Goal: Task Accomplishment & Management: Use online tool/utility

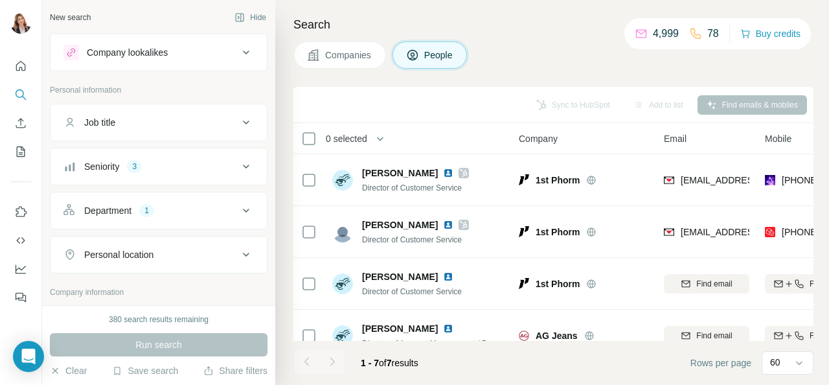
click at [360, 56] on span "Companies" at bounding box center [348, 55] width 47 height 13
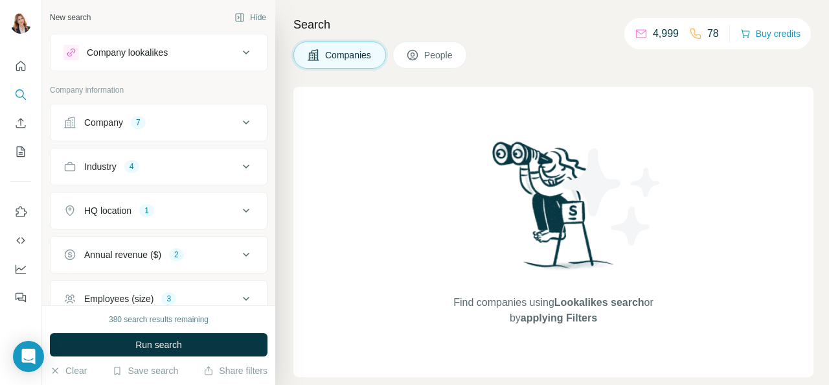
click at [360, 55] on span "Companies" at bounding box center [348, 55] width 47 height 13
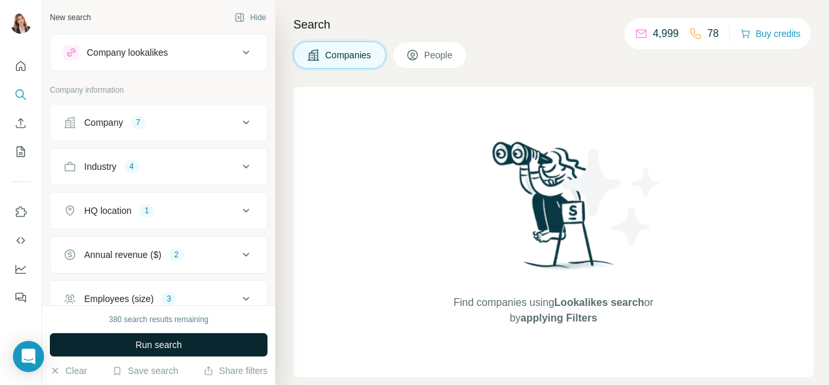
click at [154, 343] on span "Run search" at bounding box center [158, 344] width 47 height 13
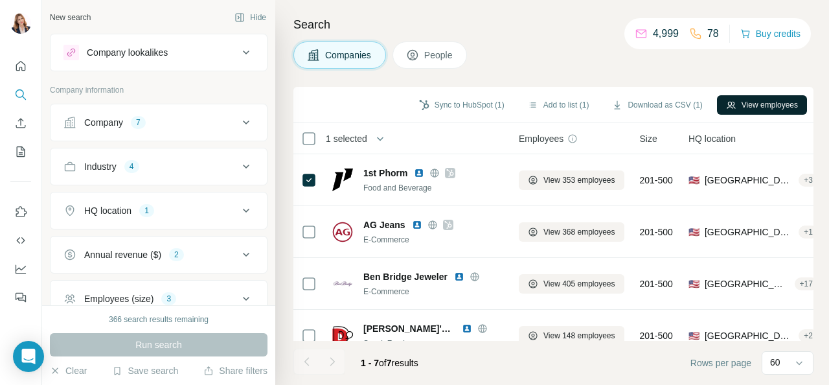
click at [749, 102] on button "View employees" at bounding box center [762, 104] width 90 height 19
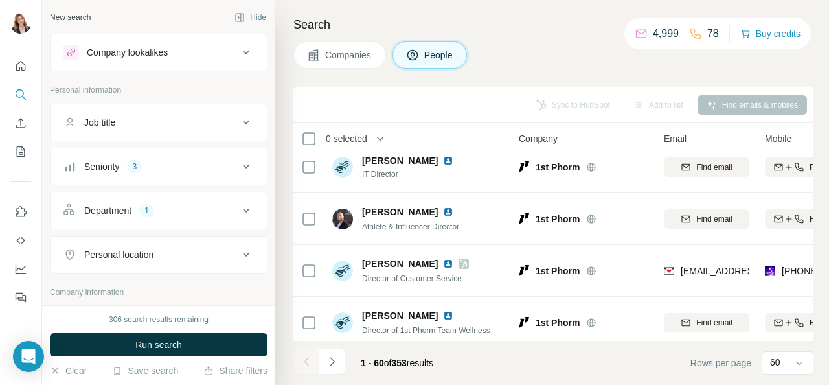
scroll to position [463, 0]
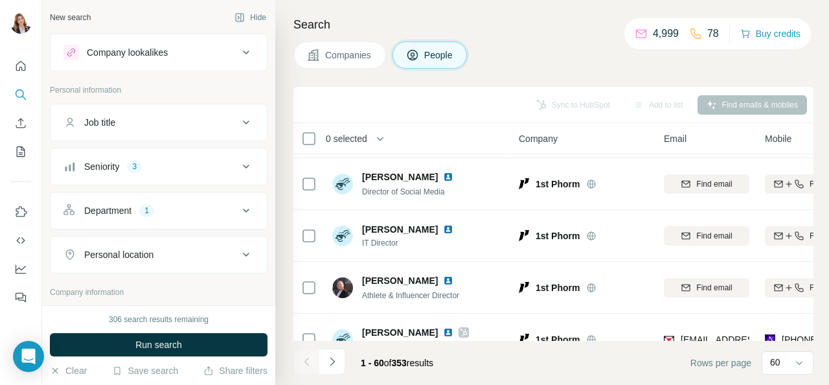
click at [349, 59] on span "Companies" at bounding box center [348, 55] width 47 height 13
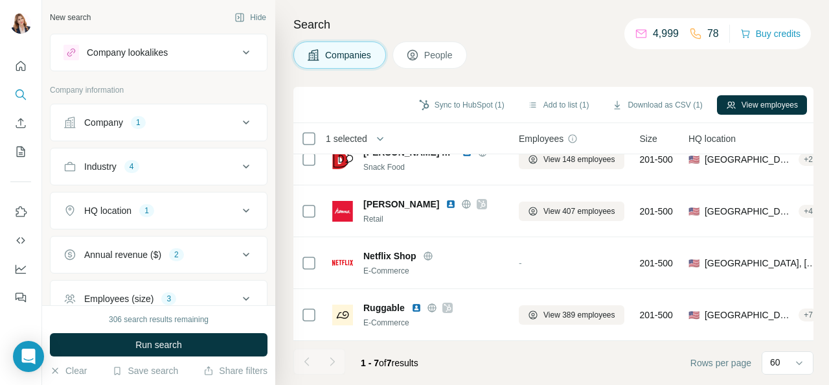
scroll to position [183, 0]
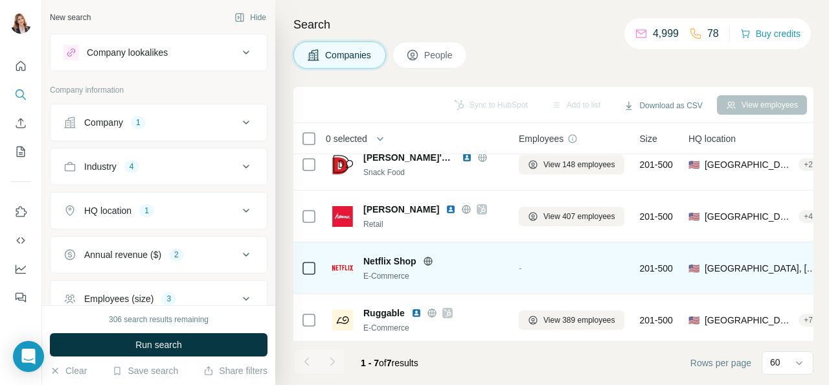
scroll to position [183, 0]
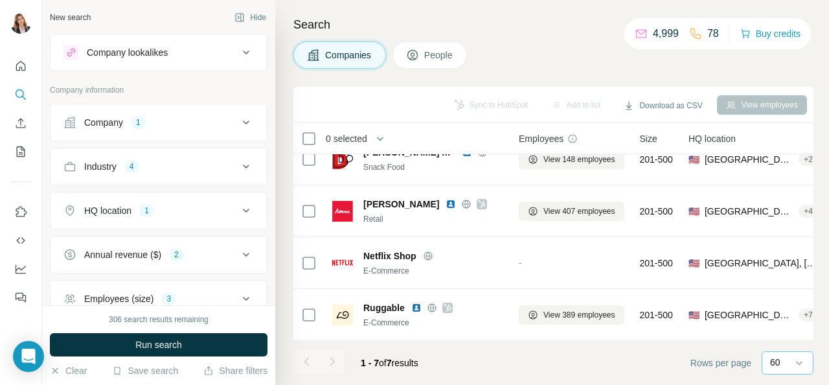
click at [789, 358] on div "60" at bounding box center [786, 362] width 32 height 13
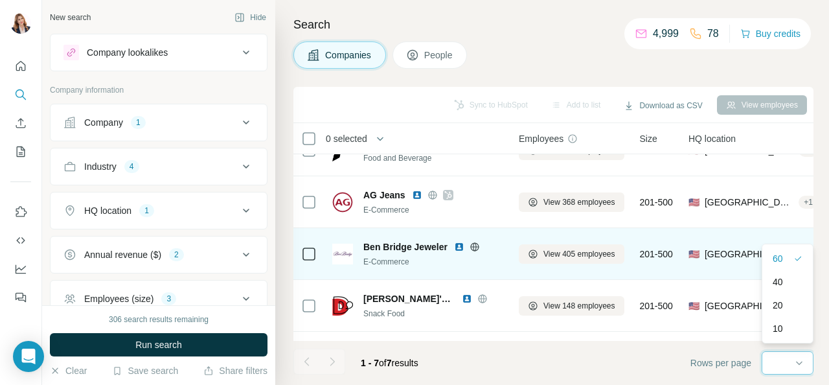
scroll to position [0, 0]
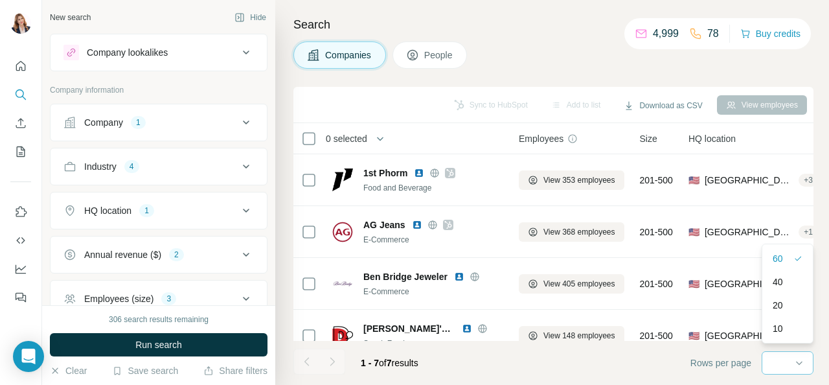
click at [238, 119] on icon at bounding box center [246, 123] width 16 height 16
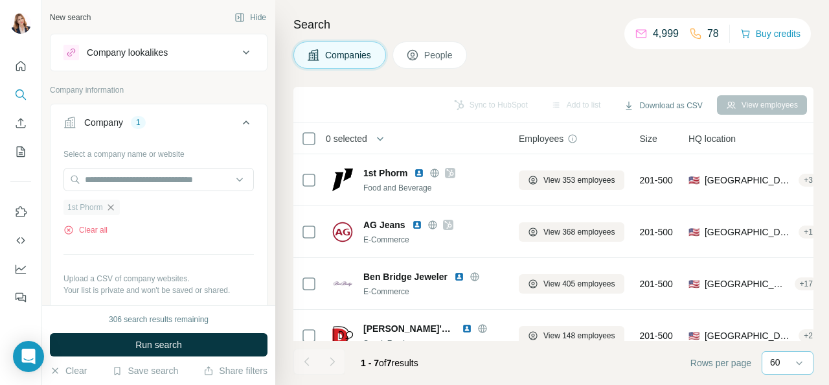
click at [112, 203] on icon "button" at bounding box center [111, 207] width 10 height 10
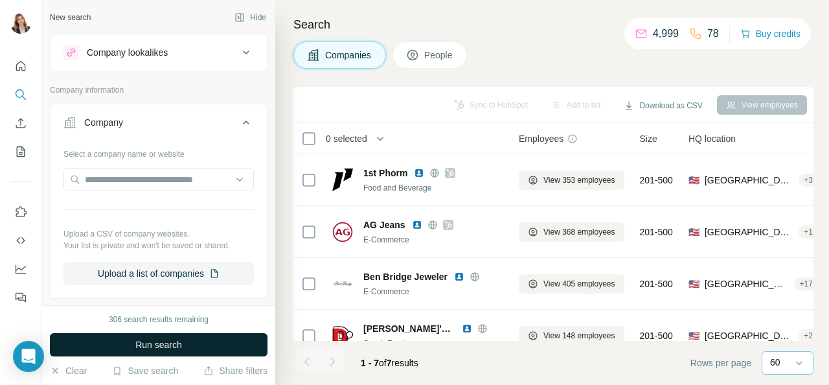
click at [207, 341] on button "Run search" at bounding box center [159, 344] width 218 height 23
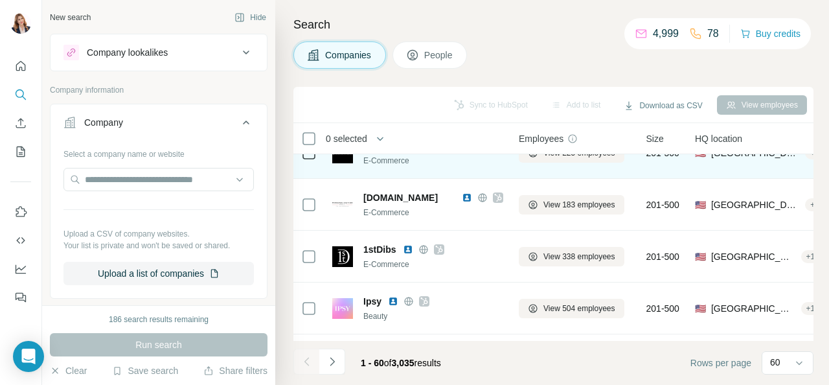
scroll to position [454, 0]
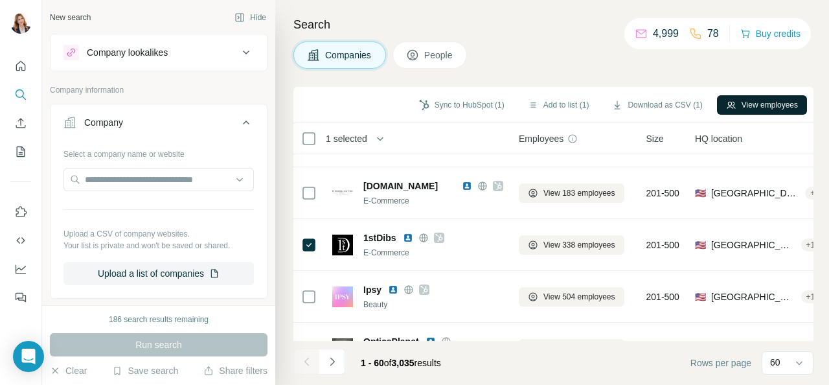
click at [784, 104] on button "View employees" at bounding box center [762, 104] width 90 height 19
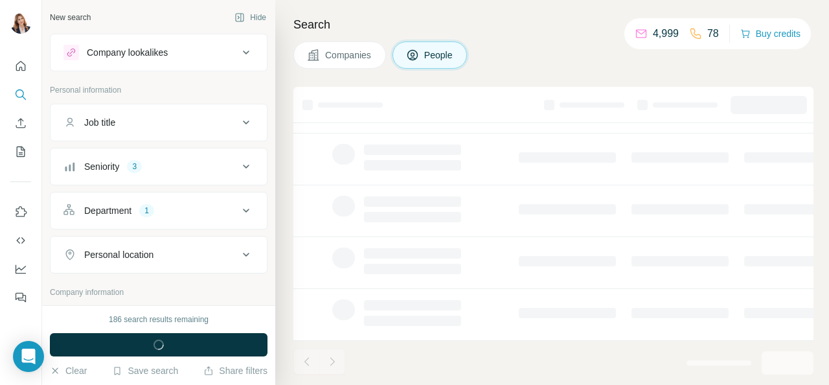
scroll to position [338, 0]
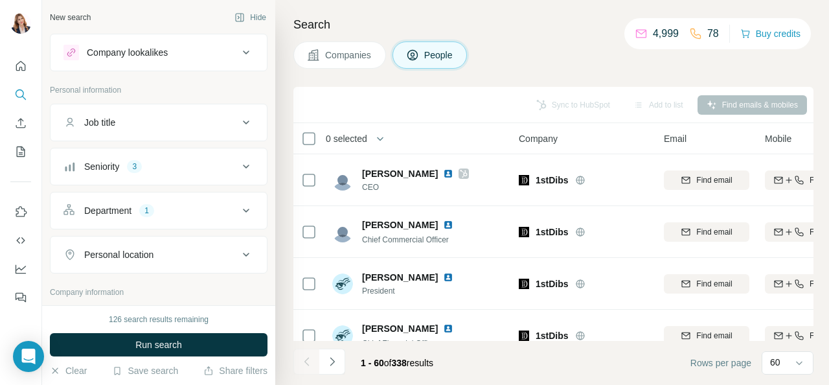
click at [348, 57] on span "Companies" at bounding box center [348, 55] width 47 height 13
click at [350, 50] on span "Companies" at bounding box center [348, 55] width 47 height 13
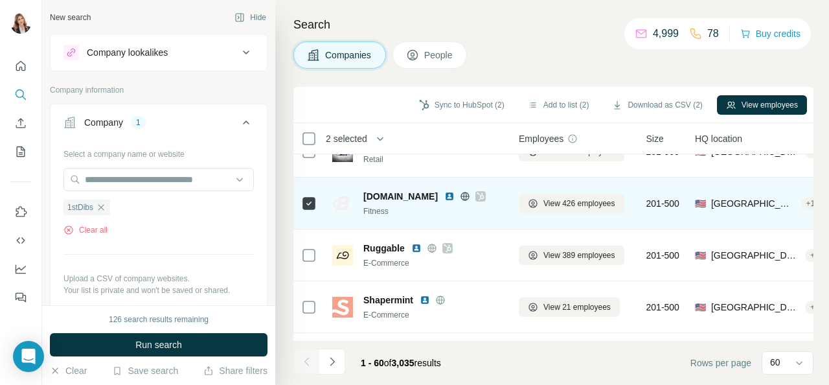
scroll to position [648, 0]
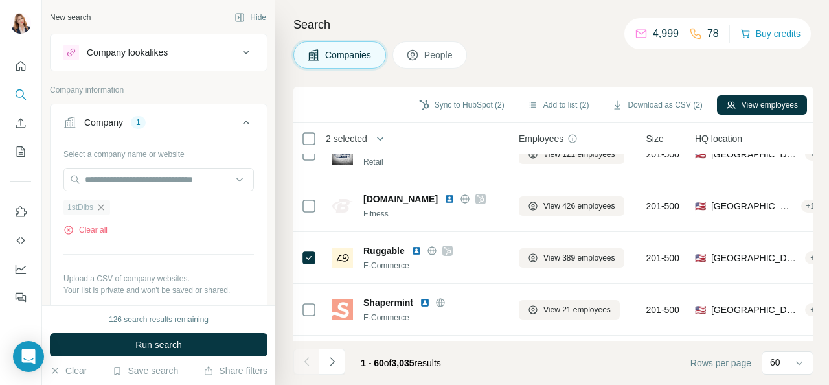
click at [101, 205] on icon "button" at bounding box center [101, 207] width 10 height 10
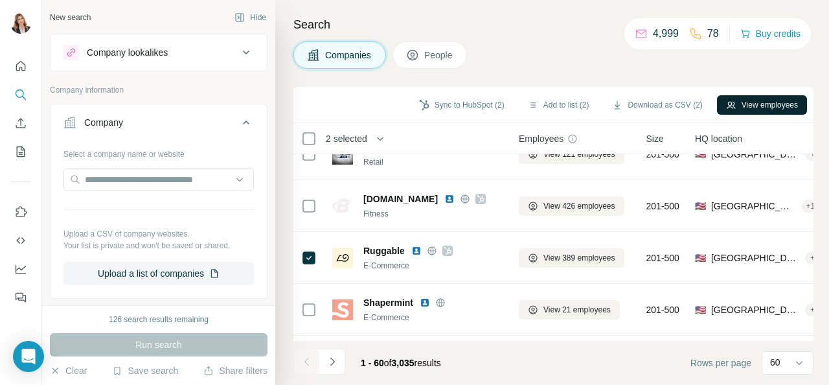
click at [764, 102] on button "View employees" at bounding box center [762, 104] width 90 height 19
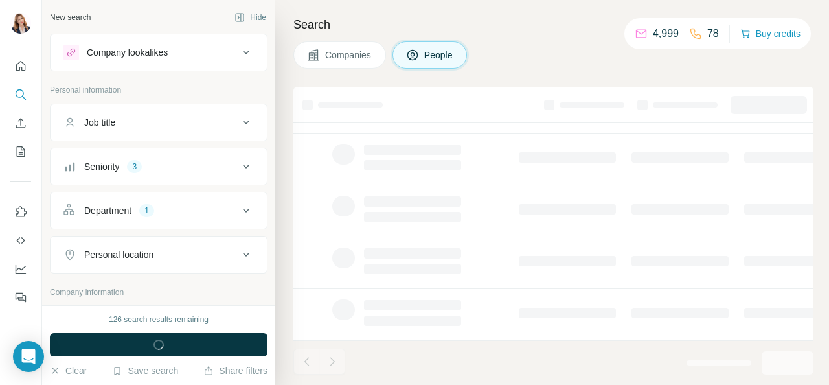
scroll to position [338, 0]
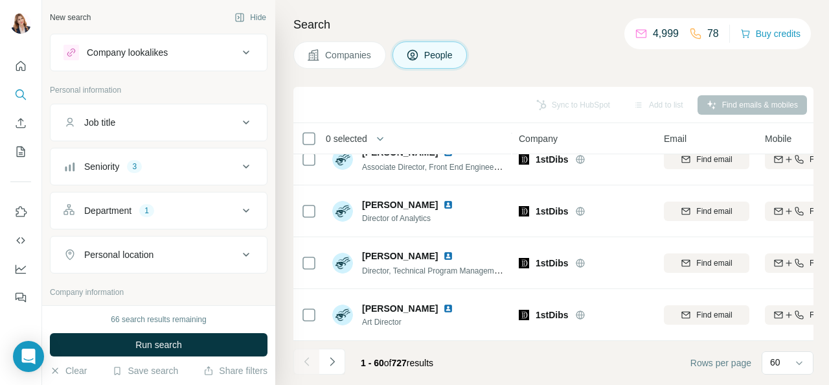
scroll to position [2930, 0]
click at [328, 363] on icon "Navigate to next page" at bounding box center [332, 361] width 13 height 13
click at [329, 357] on icon "Navigate to next page" at bounding box center [332, 361] width 13 height 13
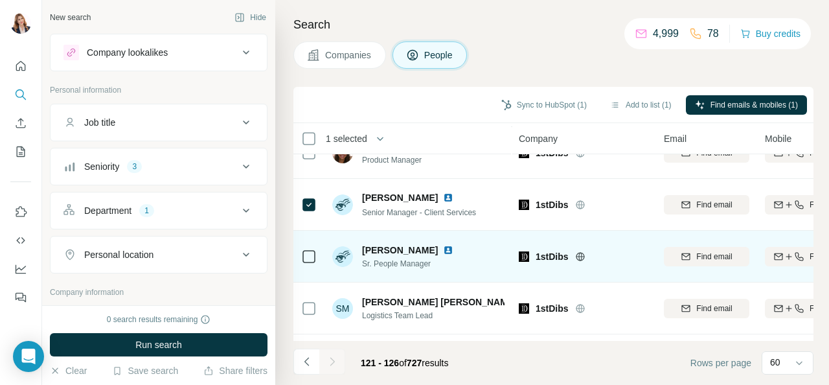
scroll to position [131, 0]
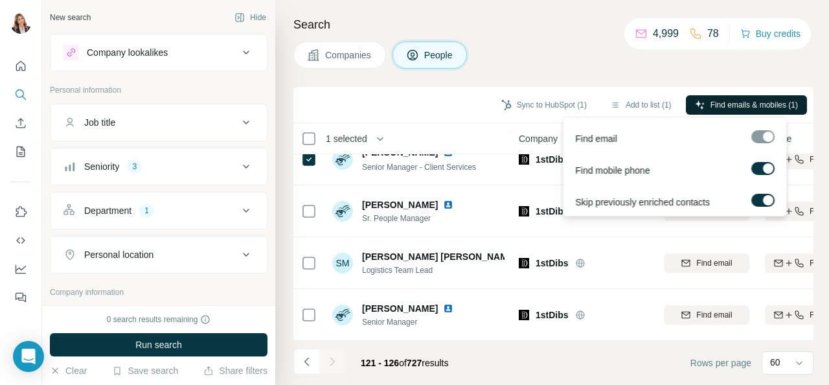
click at [739, 104] on span "Find emails & mobiles (1)" at bounding box center [754, 105] width 87 height 12
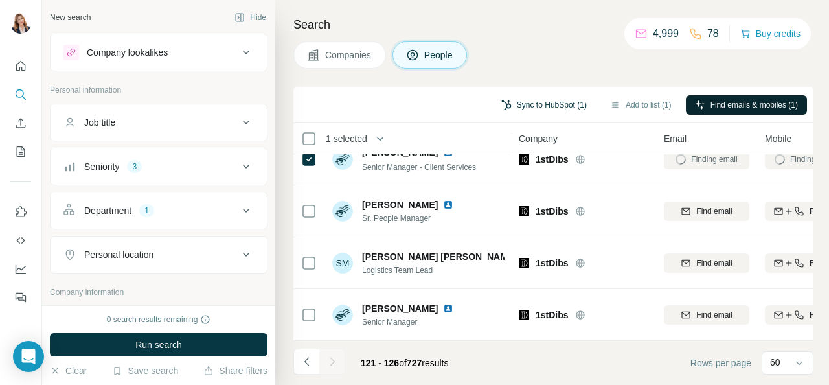
click at [539, 104] on button "Sync to HubSpot (1)" at bounding box center [544, 104] width 104 height 19
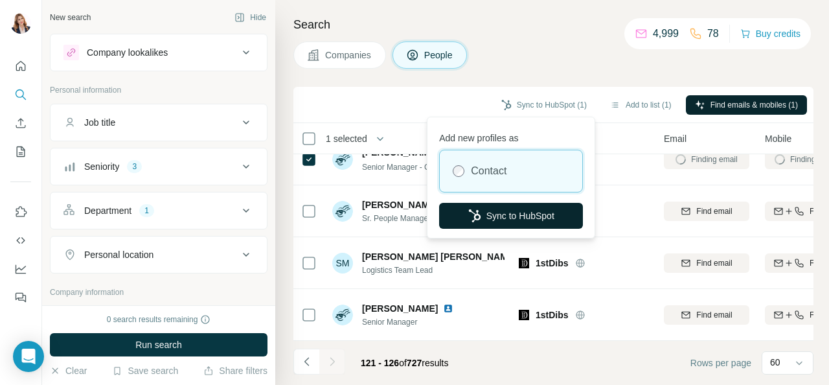
click at [503, 216] on button "Sync to HubSpot" at bounding box center [511, 216] width 144 height 26
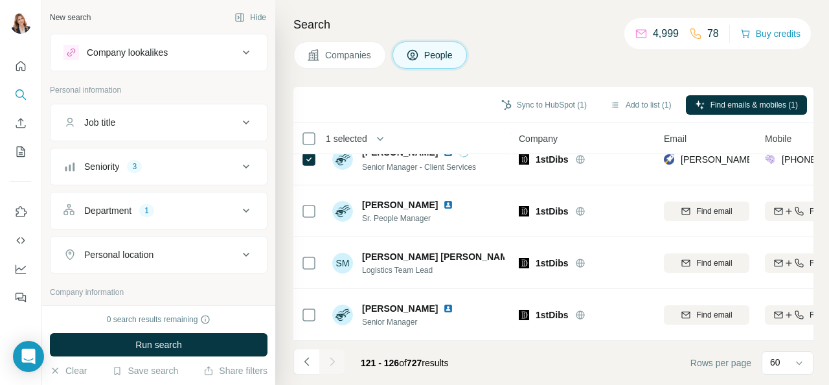
click at [341, 58] on span "Companies" at bounding box center [348, 55] width 47 height 13
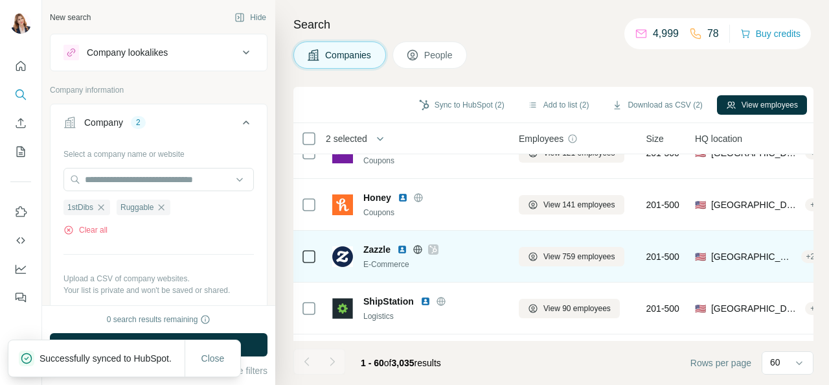
scroll to position [260, 0]
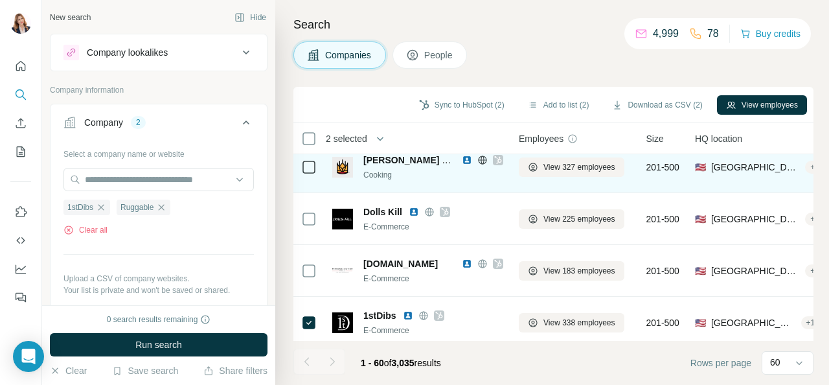
scroll to position [390, 0]
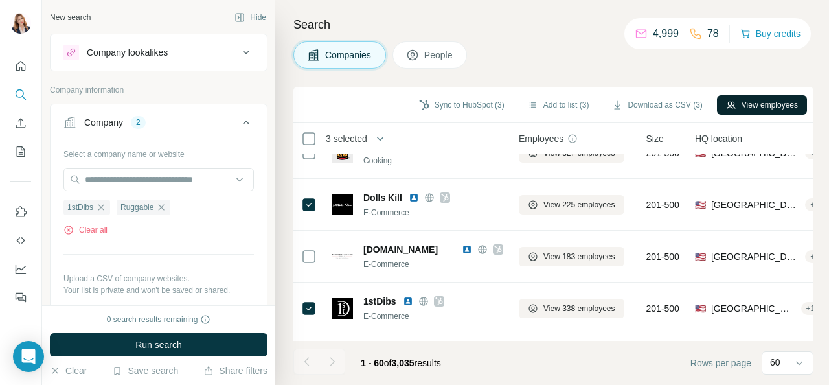
click at [759, 102] on button "View employees" at bounding box center [762, 104] width 90 height 19
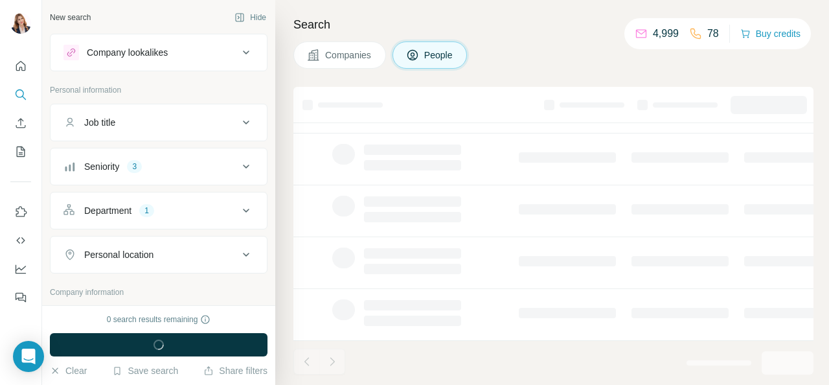
scroll to position [338, 0]
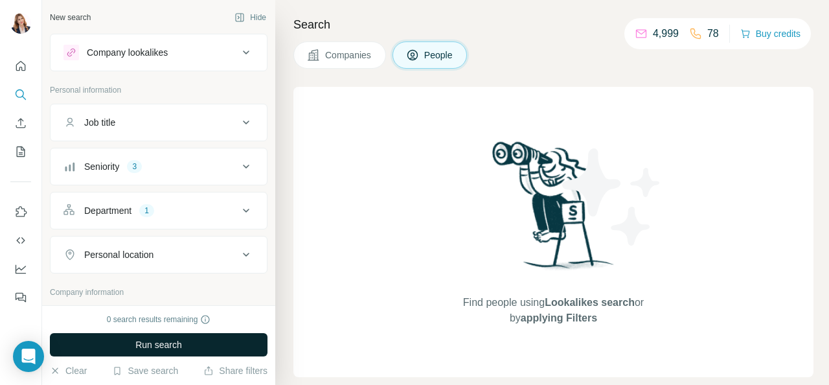
click at [173, 339] on span "Run search" at bounding box center [158, 344] width 47 height 13
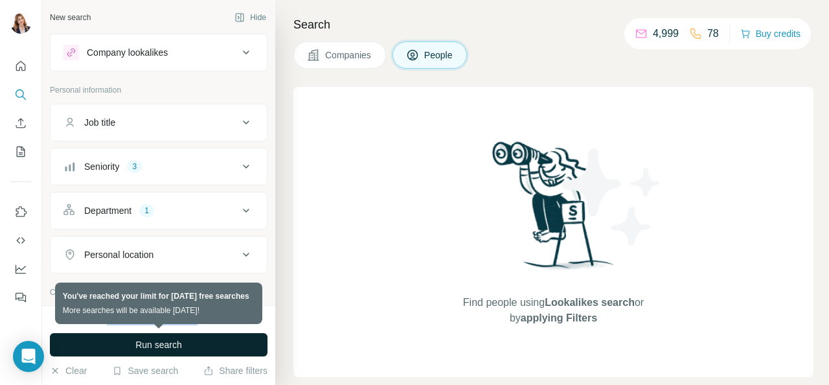
drag, startPoint x: 226, startPoint y: 312, endPoint x: 133, endPoint y: 294, distance: 94.5
click at [133, 294] on div "New search Hide Company lookalikes Personal information Job title Seniority 3 D…" at bounding box center [158, 192] width 233 height 385
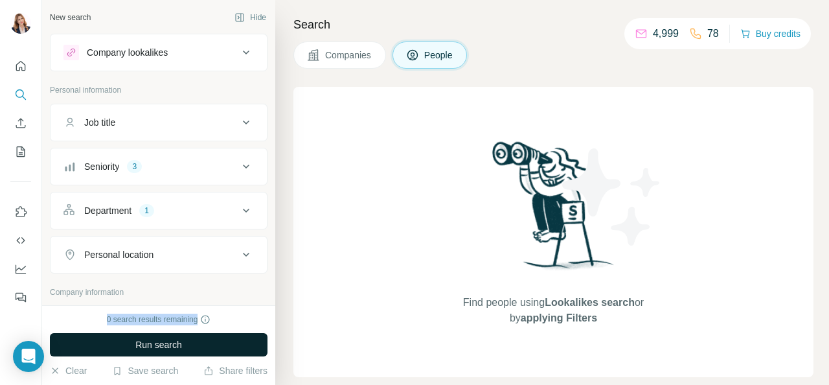
click at [162, 345] on span "Run search" at bounding box center [158, 344] width 47 height 13
